Goal: Navigation & Orientation: Find specific page/section

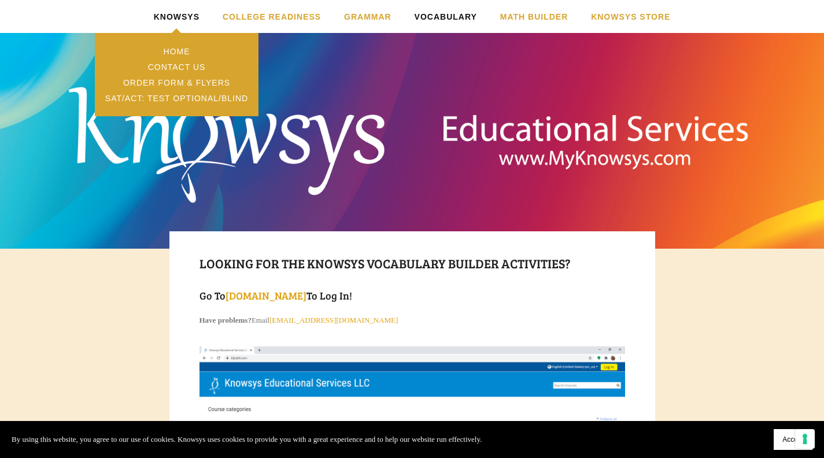
click at [158, 14] on link "Knowsys" at bounding box center [177, 16] width 46 height 33
click at [174, 52] on link "Home" at bounding box center [176, 51] width 163 height 16
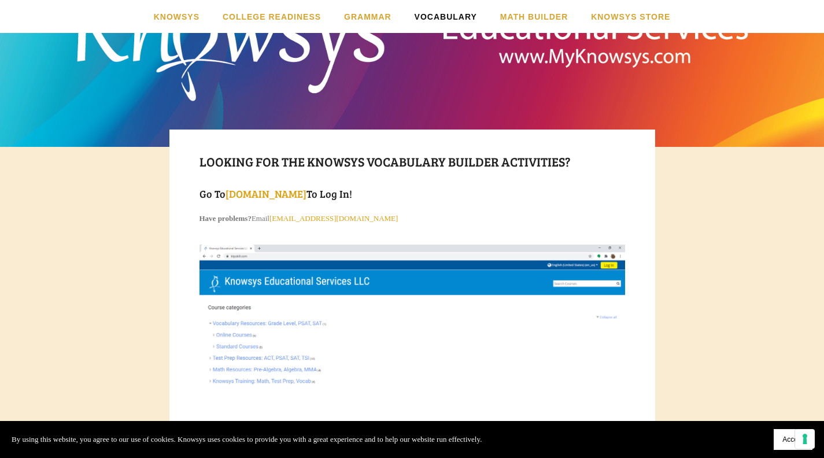
scroll to position [105, 0]
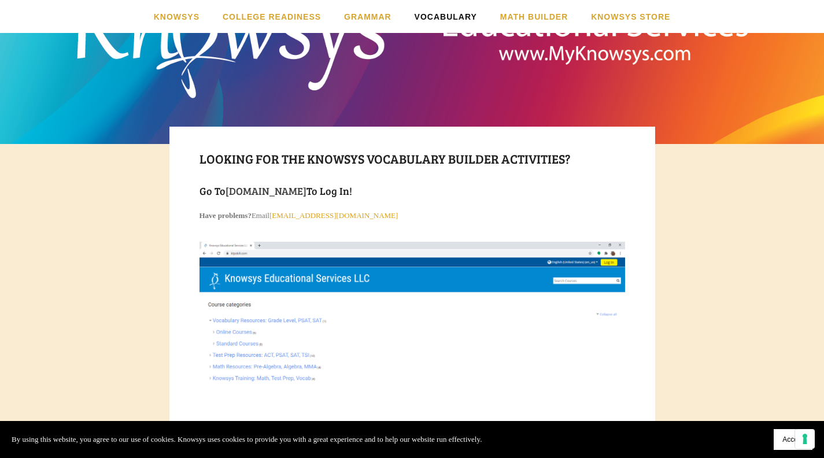
click at [261, 190] on link "WWW.myKnowsysOnline.com" at bounding box center [265, 191] width 81 height 14
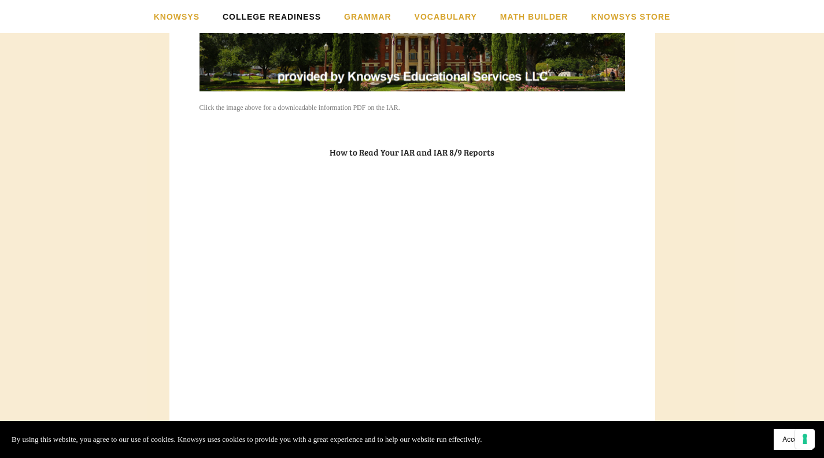
scroll to position [966, 0]
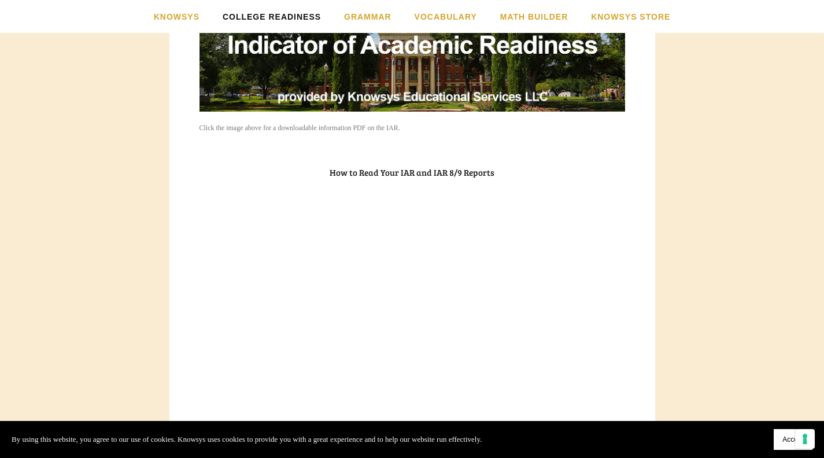
click at [387, 175] on h3 "How to Read Your IAR and IAR 8/9 Reports" at bounding box center [411, 172] width 425 height 13
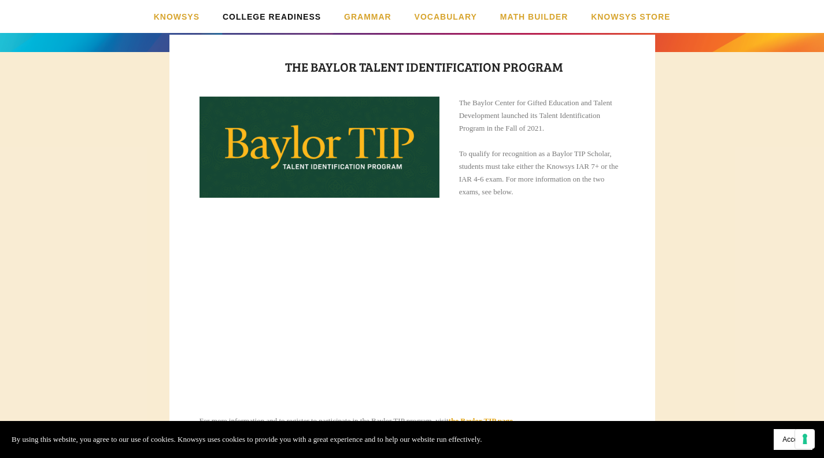
scroll to position [0, 0]
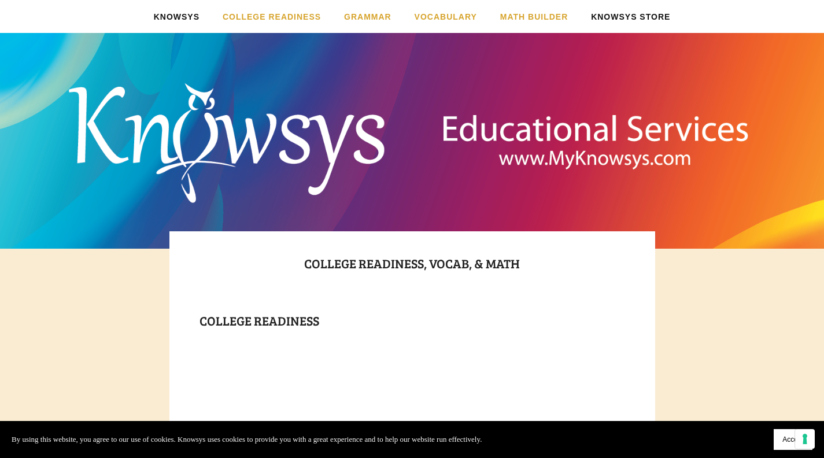
click at [631, 21] on link "Knowsys Store" at bounding box center [630, 16] width 79 height 33
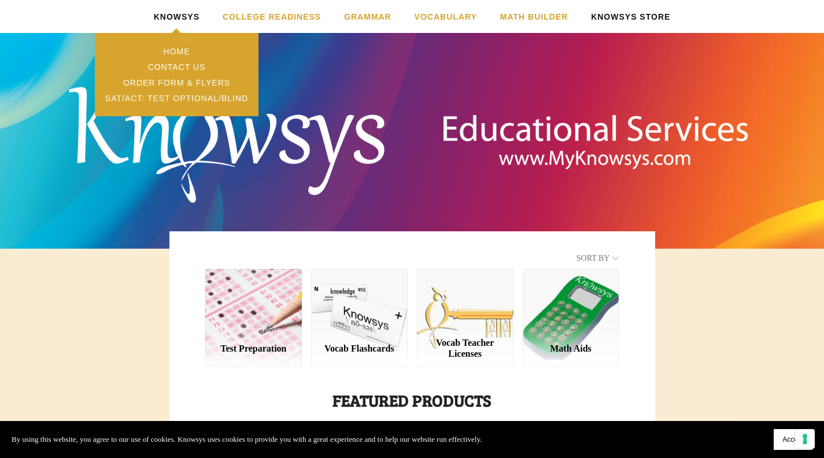
click at [161, 14] on link "Knowsys" at bounding box center [177, 16] width 46 height 33
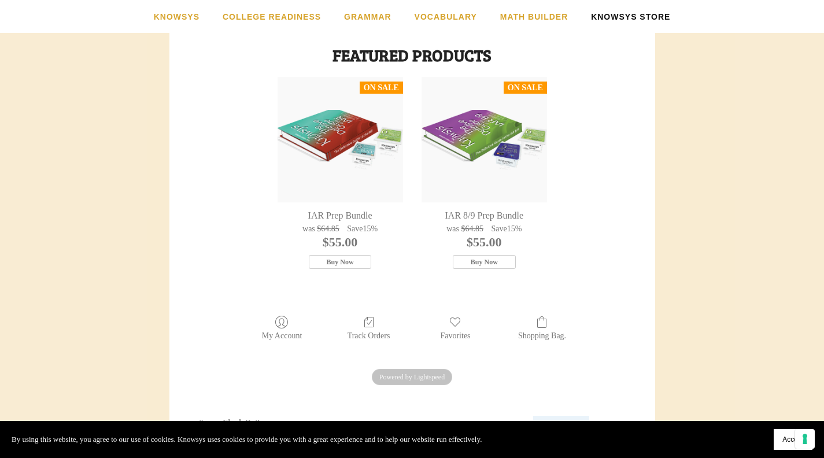
scroll to position [50, 0]
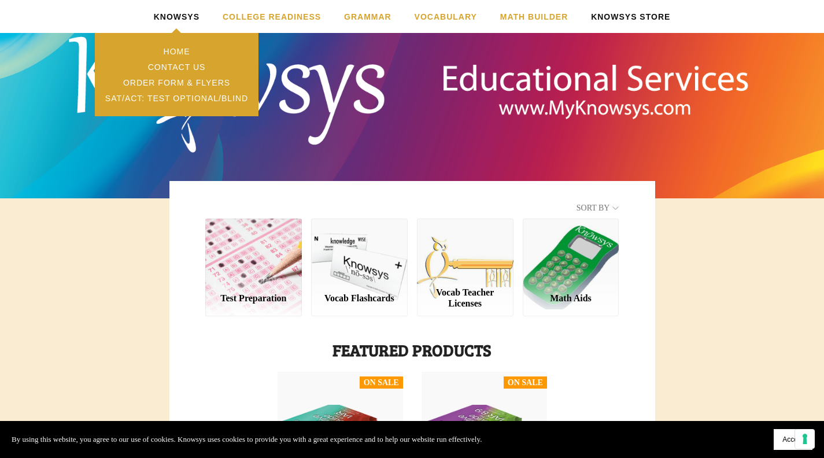
click at [177, 16] on link "Knowsys" at bounding box center [177, 16] width 46 height 33
click at [183, 45] on link "Home" at bounding box center [176, 51] width 163 height 16
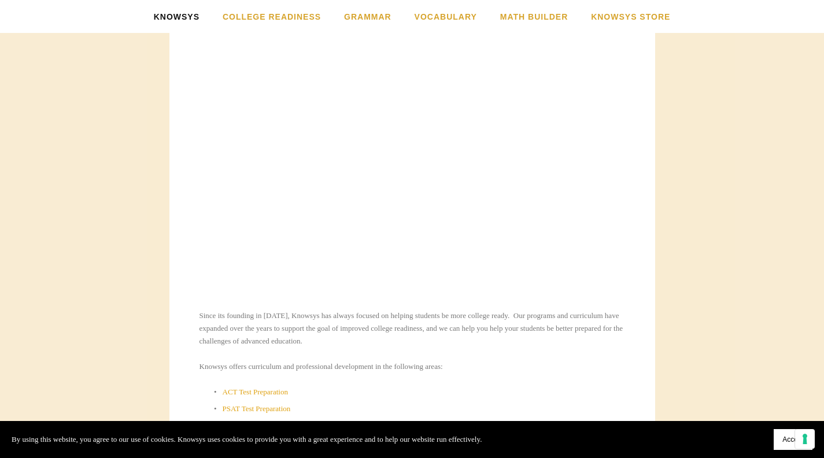
scroll to position [398, 0]
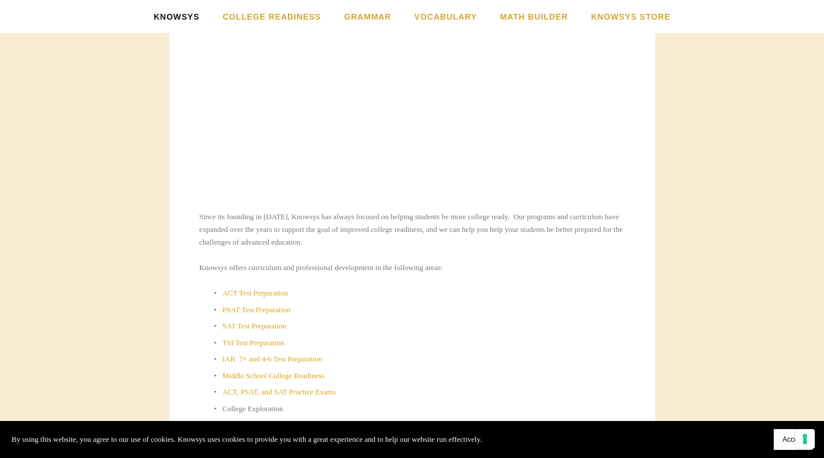
click at [239, 242] on p "Since its founding in [DATE], Knowsys has always focused on helping students be…" at bounding box center [411, 229] width 425 height 38
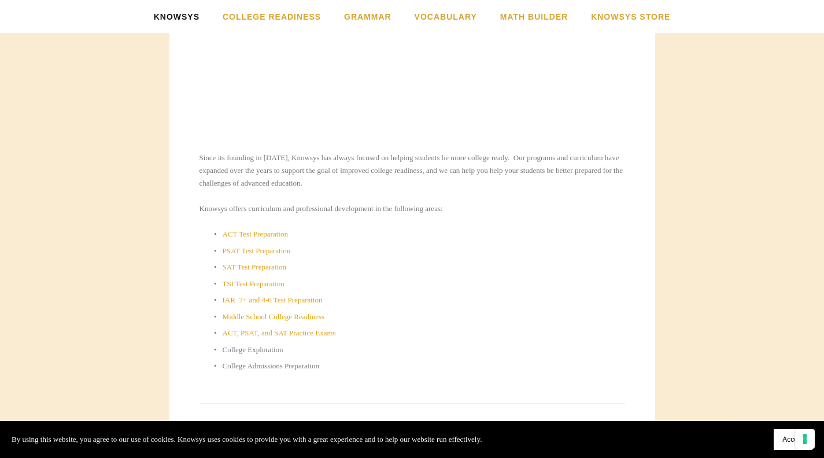
scroll to position [491, 0]
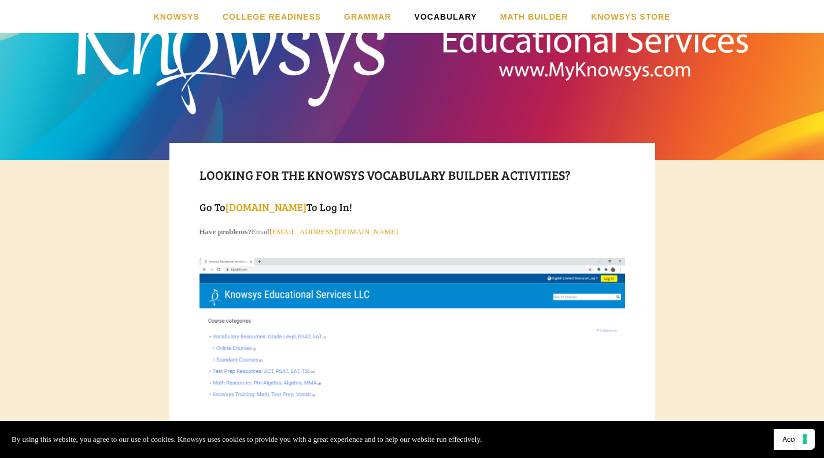
scroll to position [89, 0]
